Goal: Task Accomplishment & Management: Use online tool/utility

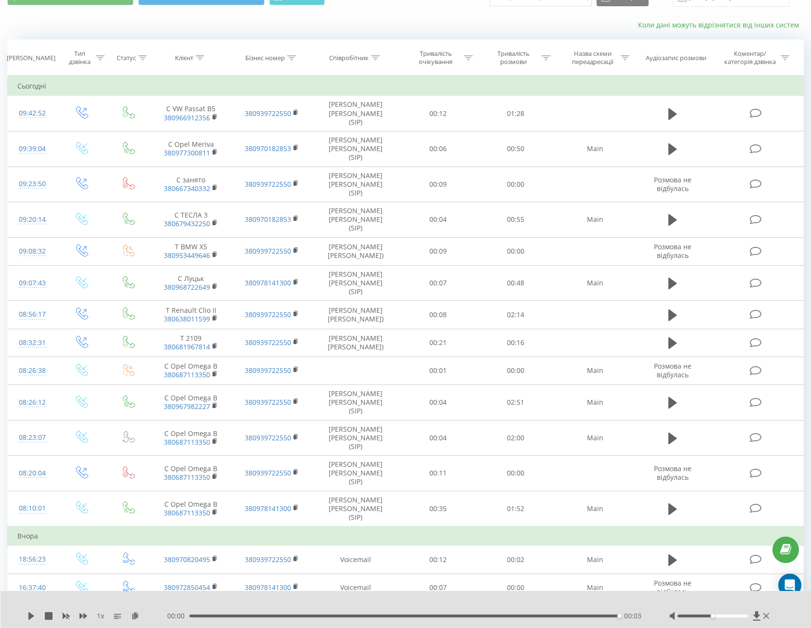
click at [734, 26] on link "Коли дані можуть відрізнятися вiд інших систем" at bounding box center [721, 24] width 166 height 9
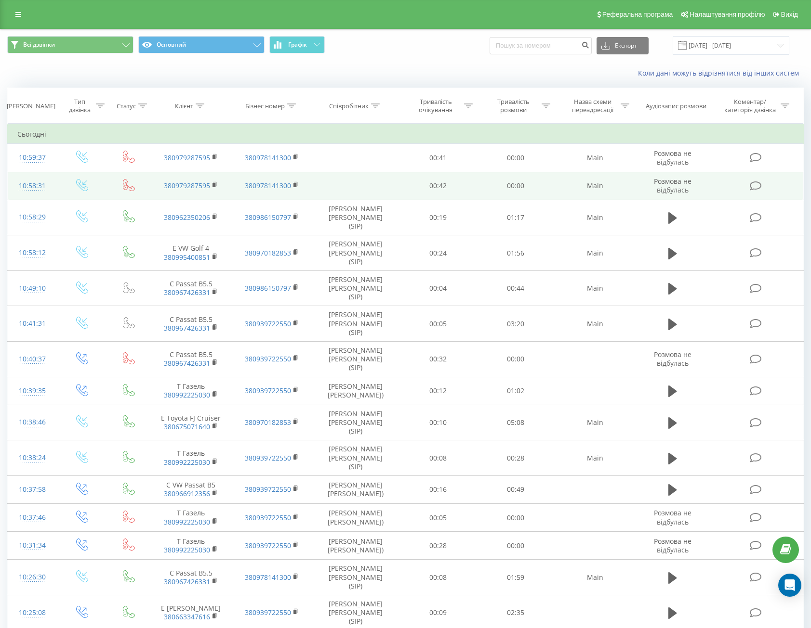
click at [211, 185] on td "380979287595" at bounding box center [190, 186] width 81 height 28
click at [214, 184] on rect at bounding box center [213, 185] width 3 height 4
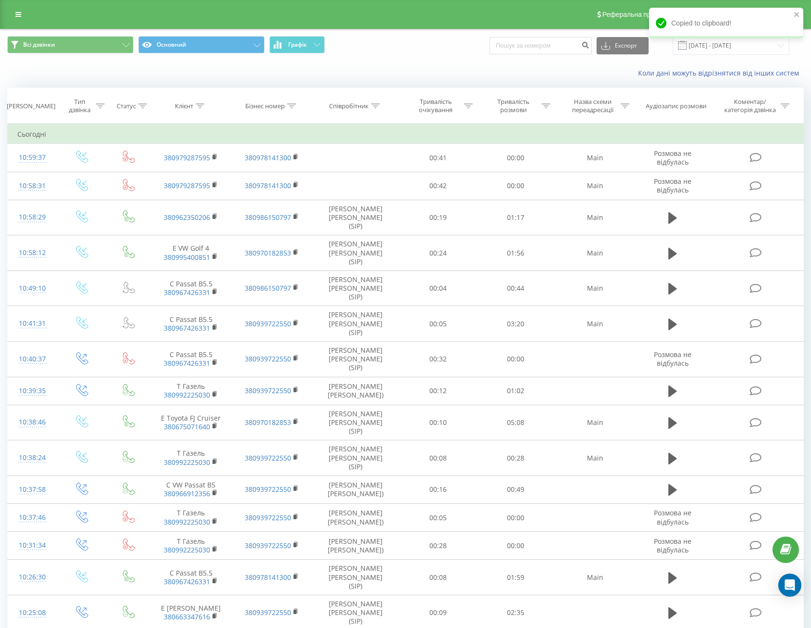
click at [730, 42] on div "Copied to clipboard!" at bounding box center [726, 27] width 154 height 38
click at [711, 48] on input "[DATE] - [DATE]" at bounding box center [730, 45] width 117 height 19
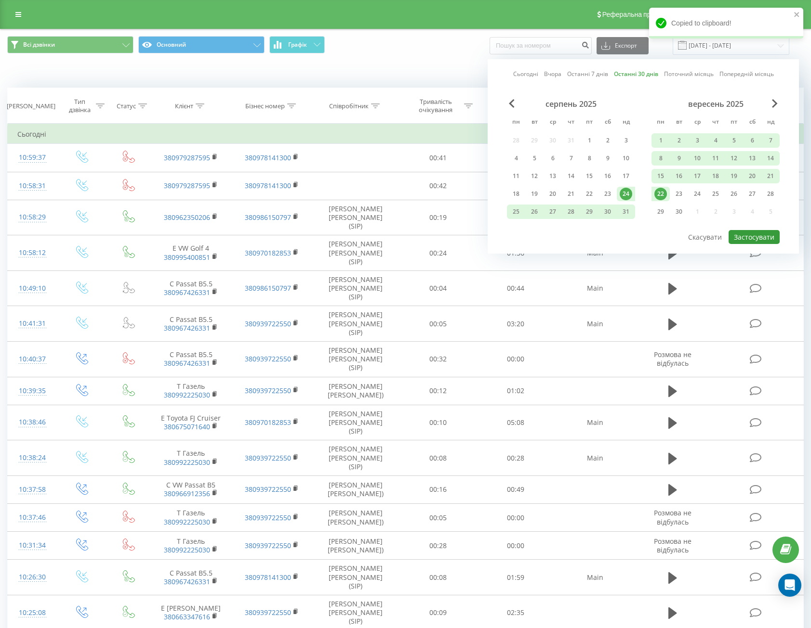
click at [759, 240] on button "Застосувати" at bounding box center [753, 237] width 51 height 14
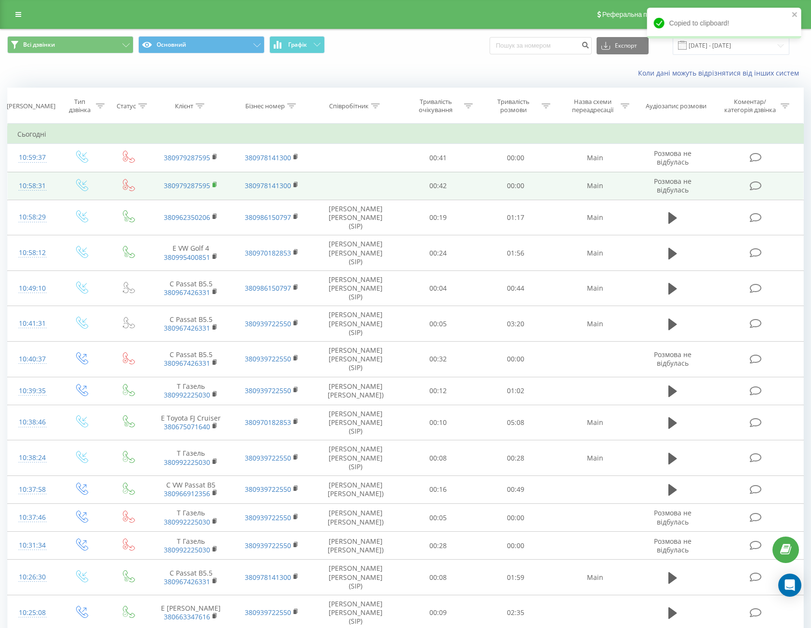
click at [213, 185] on rect at bounding box center [213, 185] width 3 height 4
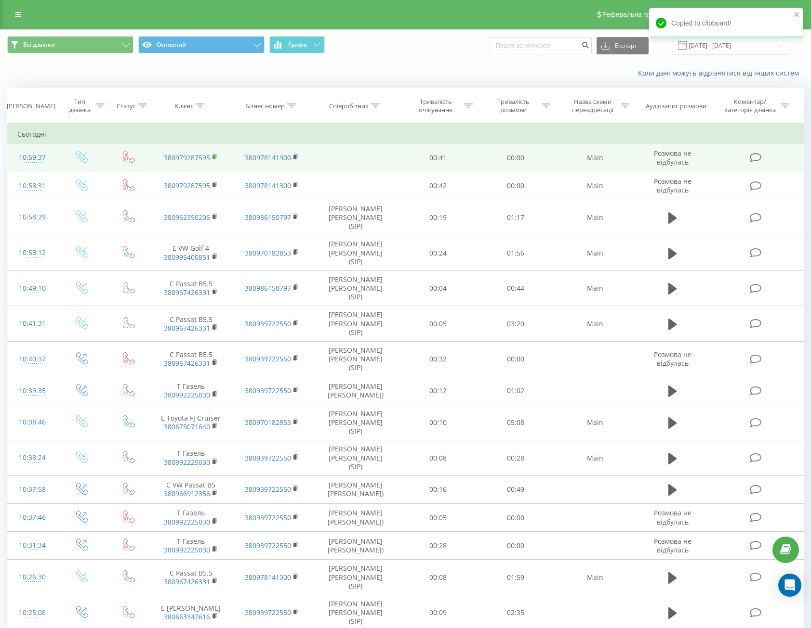
click at [214, 156] on rect at bounding box center [213, 157] width 3 height 4
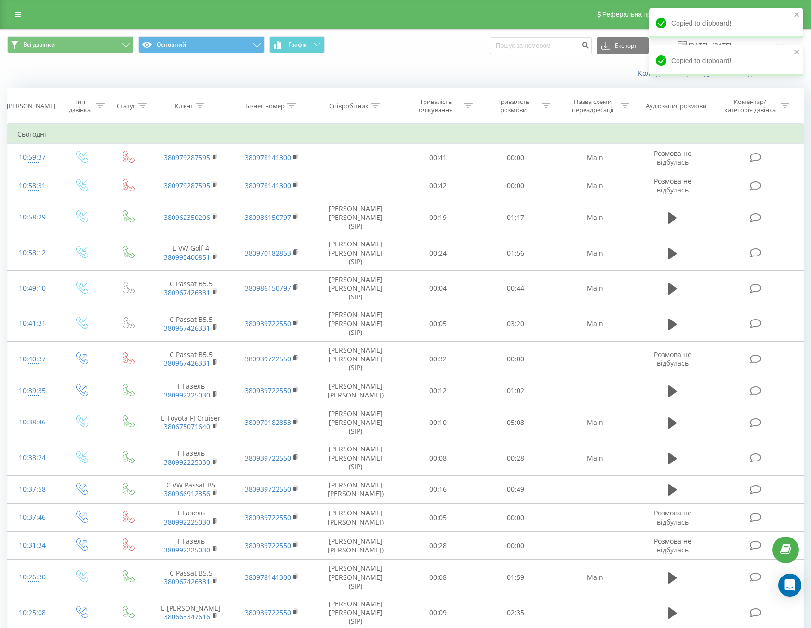
drag, startPoint x: 579, startPoint y: 72, endPoint x: 617, endPoint y: 76, distance: 38.2
click at [578, 72] on div "Коли дані можуть відрізнятися вiд інших систем" at bounding box center [557, 73] width 506 height 10
click at [795, 15] on icon "close" at bounding box center [796, 14] width 5 height 5
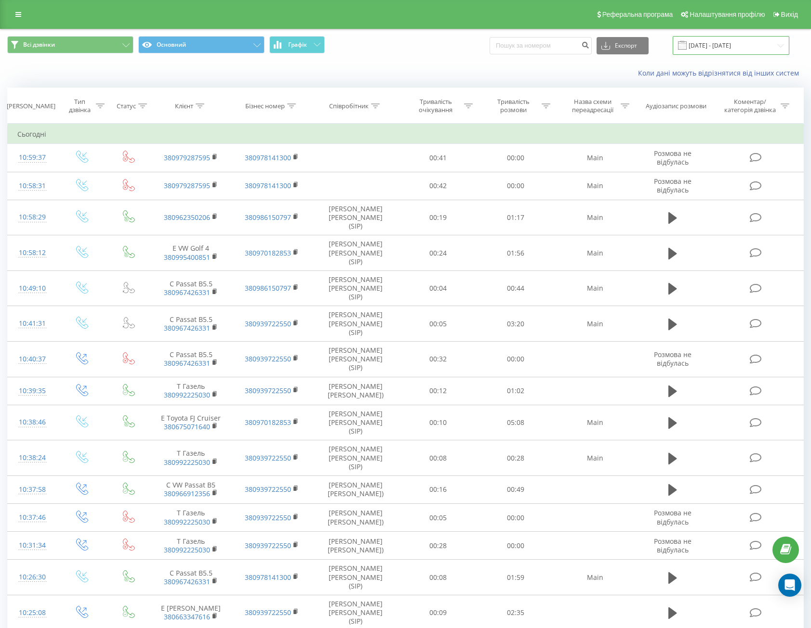
click at [757, 49] on input "[DATE] - [DATE]" at bounding box center [730, 45] width 117 height 19
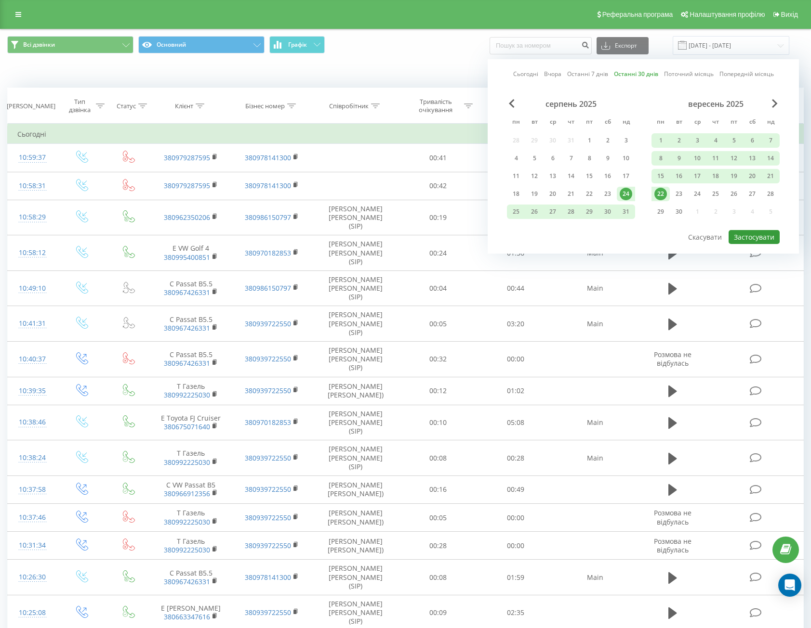
click at [757, 242] on button "Застосувати" at bounding box center [753, 237] width 51 height 14
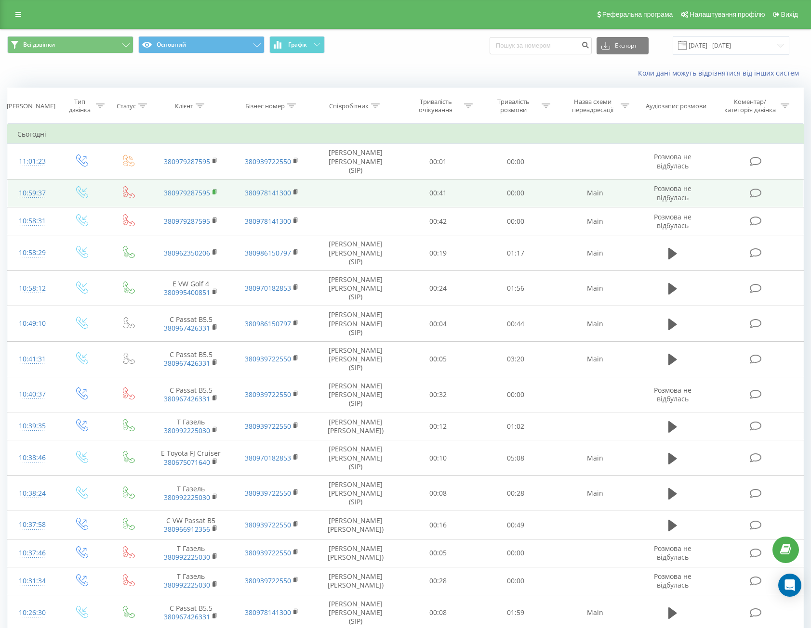
click at [217, 189] on icon at bounding box center [214, 192] width 5 height 7
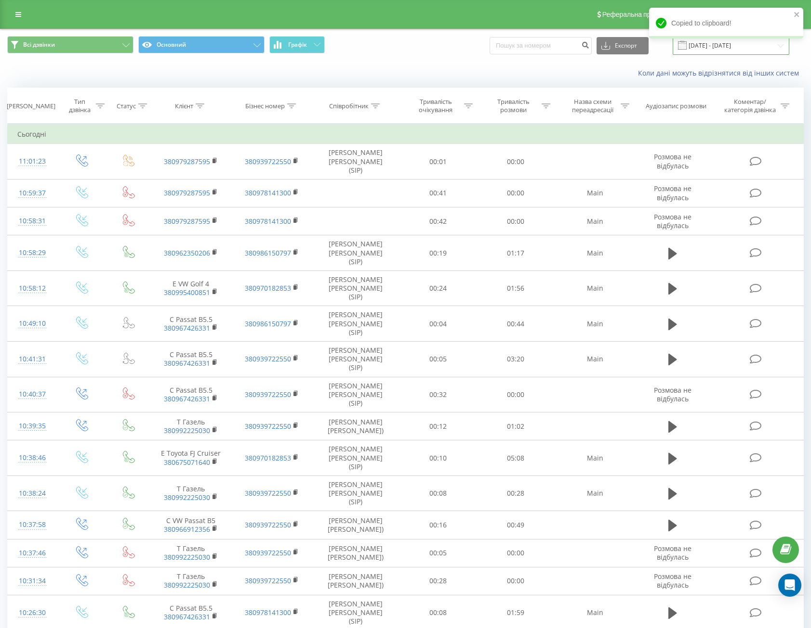
click at [728, 49] on input "[DATE] - [DATE]" at bounding box center [730, 45] width 117 height 19
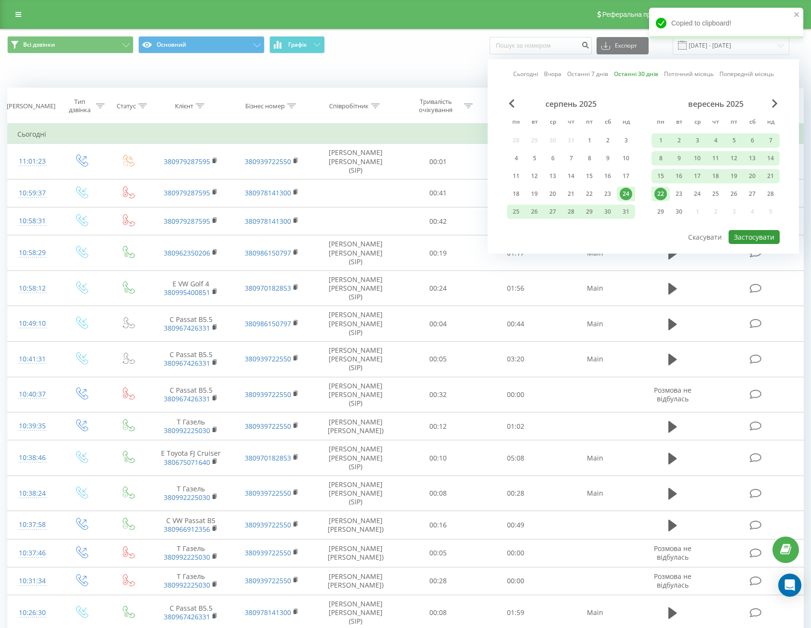
click at [760, 240] on button "Застосувати" at bounding box center [753, 237] width 51 height 14
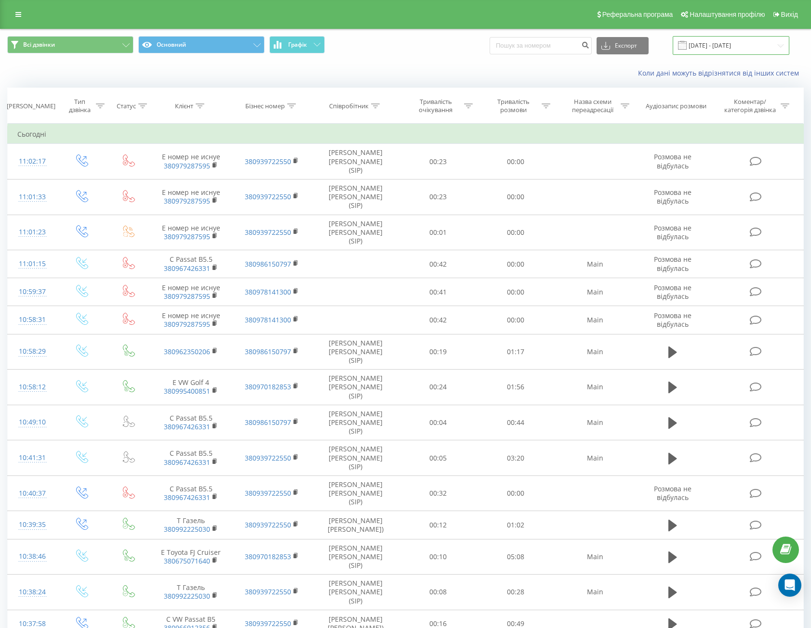
click at [731, 49] on input "[DATE] - [DATE]" at bounding box center [730, 45] width 117 height 19
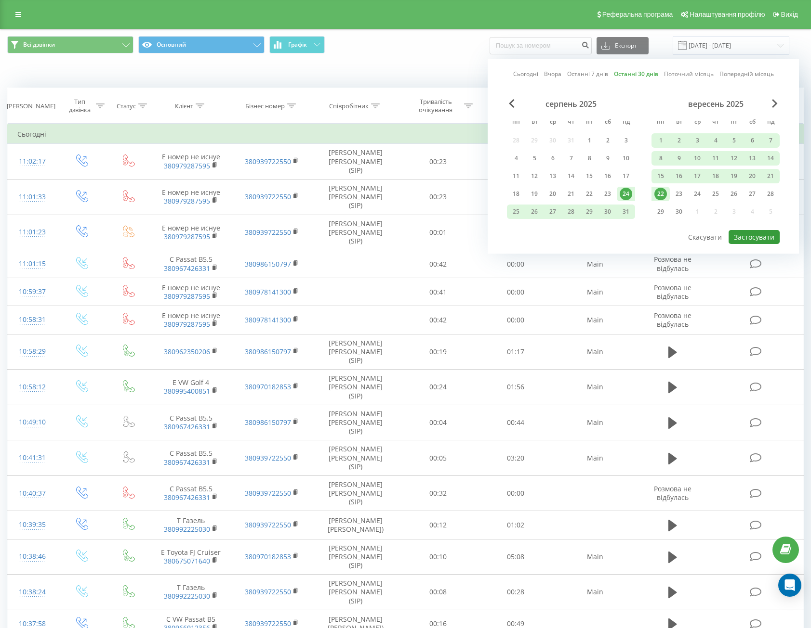
click at [746, 234] on button "Застосувати" at bounding box center [753, 237] width 51 height 14
